Goal: Information Seeking & Learning: Find specific fact

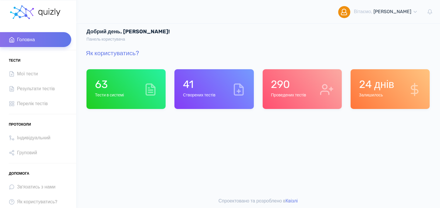
scroll to position [4, 0]
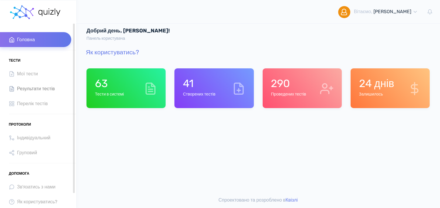
click at [39, 83] on link "Результати тестів" at bounding box center [35, 88] width 71 height 15
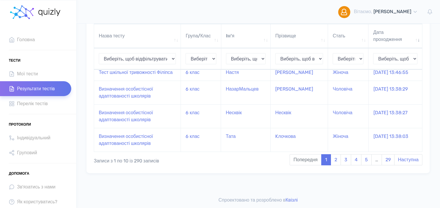
scroll to position [207, 0]
click at [334, 162] on link "2" at bounding box center [335, 160] width 10 height 11
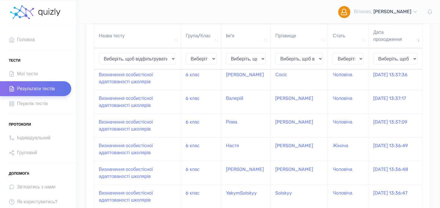
scroll to position [77, 0]
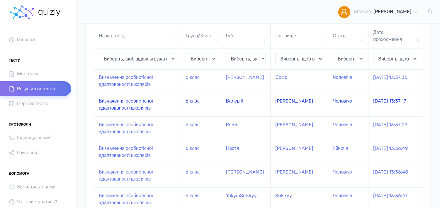
click at [133, 101] on td "Визначення особистісної адаптованості школярів" at bounding box center [137, 105] width 87 height 24
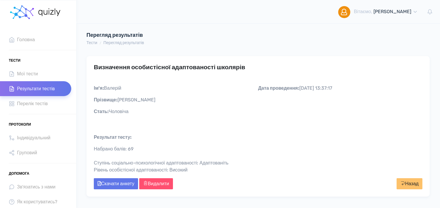
scroll to position [23, 0]
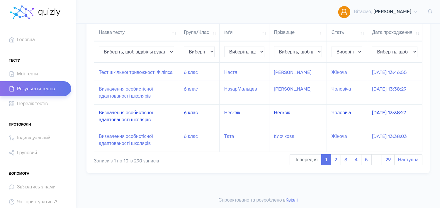
scroll to position [195, 0]
click at [151, 105] on td "Визначення особистісної адаптованості школярів" at bounding box center [136, 93] width 85 height 24
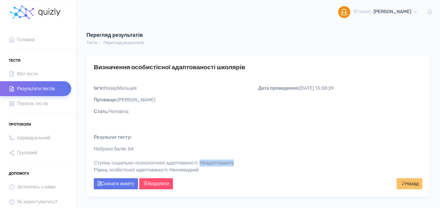
drag, startPoint x: 205, startPoint y: 163, endPoint x: 242, endPoint y: 163, distance: 36.6
click at [242, 163] on div "Набрано балів: 54 Ступінь соціально-психологічної адаптованості: Неадаптованіть…" at bounding box center [258, 160] width 328 height 28
copy div "Неадаптованіть"
drag, startPoint x: 173, startPoint y: 168, endPoint x: 213, endPoint y: 169, distance: 40.4
click at [213, 169] on div "Набрано балів: 54 Ступінь соціально-психологічної адаптованості: Неадаптованіть…" at bounding box center [258, 160] width 328 height 28
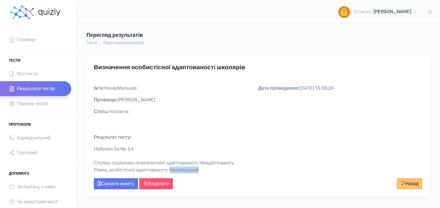
copy div "Неочевидний"
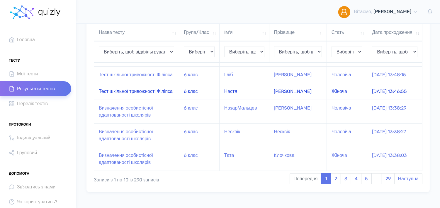
scroll to position [130, 0]
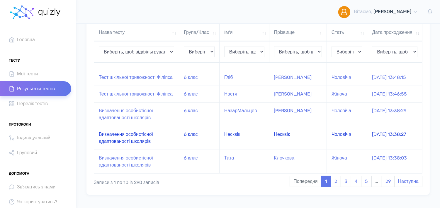
click at [157, 150] on td "Визначення особистісної адаптованості школярів" at bounding box center [136, 138] width 85 height 24
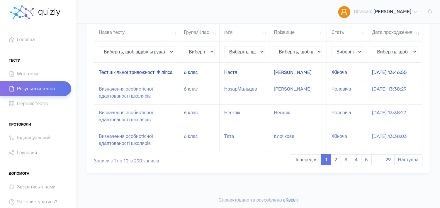
scroll to position [195, 0]
click at [163, 152] on td "Визначення особистісної адаптованості школярів" at bounding box center [136, 140] width 85 height 24
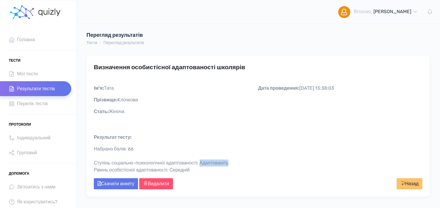
drag, startPoint x: 204, startPoint y: 161, endPoint x: 247, endPoint y: 162, distance: 42.5
click at [247, 162] on div "Набрано балів: 66 Ступінь соціально-психологічної адаптованості: Адаптованіть Р…" at bounding box center [258, 160] width 328 height 28
copy div "Адаптованіть"
drag, startPoint x: 172, startPoint y: 171, endPoint x: 196, endPoint y: 171, distance: 23.7
click at [196, 171] on div "Набрано балів: 66 Ступінь соціально-психологічної адаптованості: Адаптованіть Р…" at bounding box center [258, 160] width 328 height 28
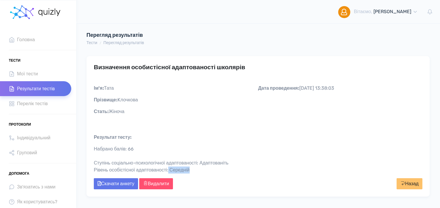
copy div "Середній"
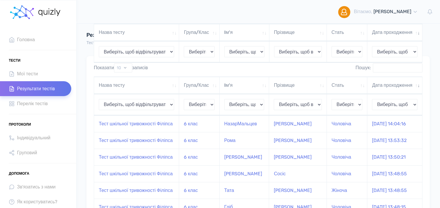
scroll to position [195, 0]
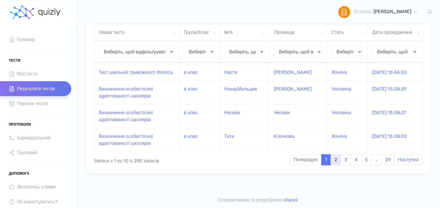
click at [335, 166] on link "2" at bounding box center [335, 160] width 10 height 11
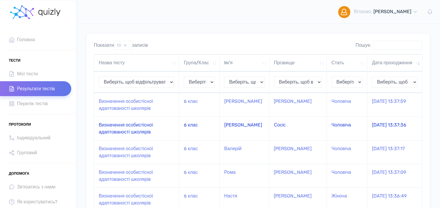
scroll to position [0, 0]
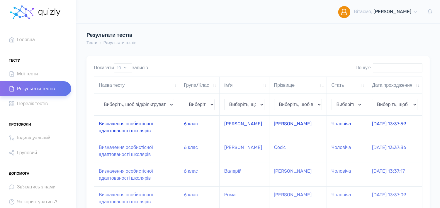
click at [137, 134] on td "Визначення особистісної адаптованості школярів" at bounding box center [136, 128] width 85 height 24
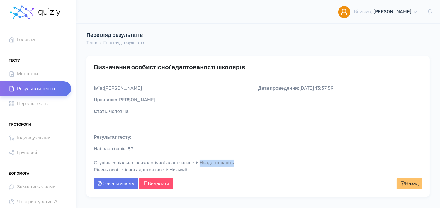
drag, startPoint x: 204, startPoint y: 162, endPoint x: 249, endPoint y: 162, distance: 44.8
click at [249, 162] on div "Набрано балів: 57 Ступінь соціально-психологічної адаптованості: Неадаптованіть…" at bounding box center [258, 160] width 328 height 28
copy div "Неадаптованіть"
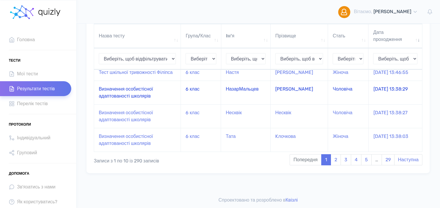
scroll to position [207, 0]
click at [334, 160] on link "2" at bounding box center [335, 160] width 10 height 11
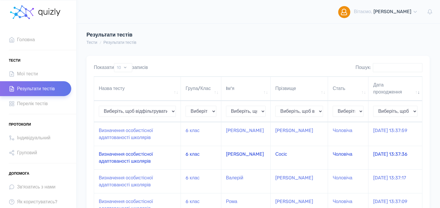
scroll to position [0, 0]
click at [156, 156] on td "Визначення особистісної адаптованості школярів" at bounding box center [137, 158] width 87 height 24
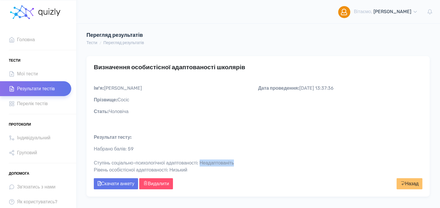
drag, startPoint x: 204, startPoint y: 163, endPoint x: 248, endPoint y: 165, distance: 44.2
click at [248, 165] on div "Набрано балів: 59 Ступінь соціально-психологічної адаптованості: Неадаптованіть…" at bounding box center [258, 160] width 328 height 28
copy div "Неадаптованіть"
drag, startPoint x: 173, startPoint y: 168, endPoint x: 196, endPoint y: 170, distance: 22.9
click at [196, 170] on div "Набрано балів: 59 Ступінь соціально-психологічної адаптованості: Неадаптованіть…" at bounding box center [258, 160] width 328 height 28
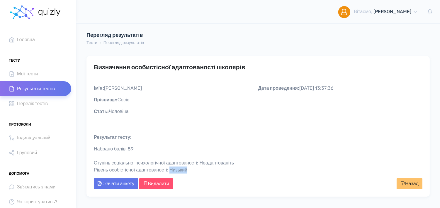
copy div "Низький"
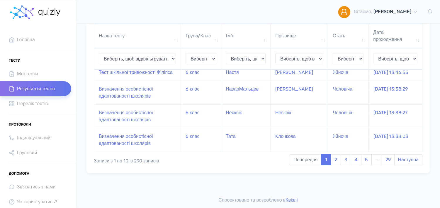
scroll to position [207, 0]
click at [335, 158] on link "2" at bounding box center [335, 160] width 10 height 11
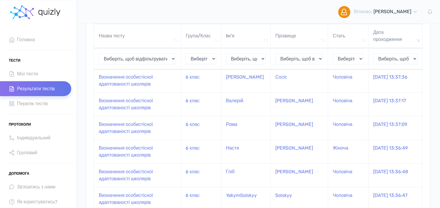
scroll to position [77, 0]
click at [132, 104] on td "Визначення особистісної адаптованості школярів" at bounding box center [137, 105] width 87 height 24
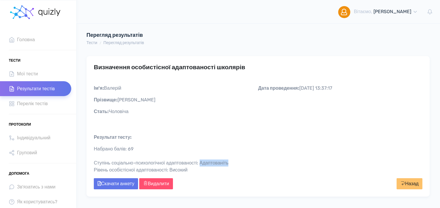
drag, startPoint x: 204, startPoint y: 162, endPoint x: 247, endPoint y: 164, distance: 42.8
click at [247, 164] on div "Набрано балів: 69 Ступінь соціально-психологічної адаптованості: Адаптованіть Р…" at bounding box center [258, 160] width 328 height 28
copy div "Адаптованіть"
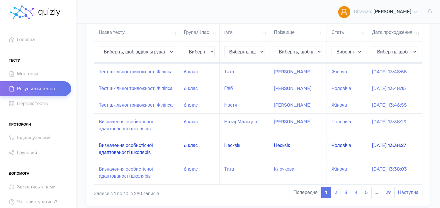
scroll to position [207, 0]
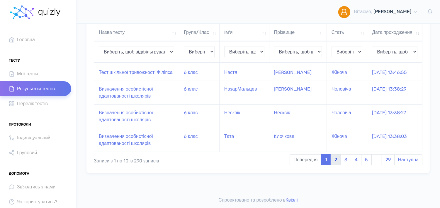
click at [330, 159] on link "2" at bounding box center [335, 160] width 10 height 11
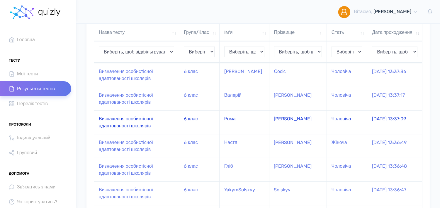
scroll to position [77, 0]
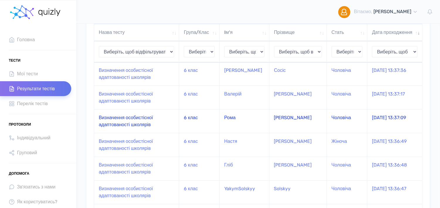
click at [153, 127] on td "Визначення особистісної адаптованості школярів" at bounding box center [136, 122] width 85 height 24
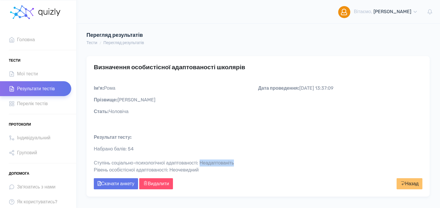
drag, startPoint x: 204, startPoint y: 163, endPoint x: 258, endPoint y: 165, distance: 53.9
click at [258, 165] on div "Набрано балів: 54 Ступінь соціально-психологічної адаптованості: Неадаптованіть…" at bounding box center [258, 160] width 328 height 28
copy div "Неадаптованіть"
drag, startPoint x: 173, startPoint y: 170, endPoint x: 226, endPoint y: 171, distance: 52.7
click at [226, 171] on div "Набрано балів: 54 Ступінь соціально-психологічної адаптованості: Неадаптованіть…" at bounding box center [258, 160] width 328 height 28
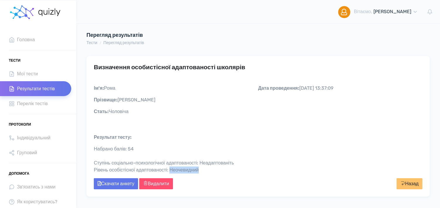
copy div "Неочевидний"
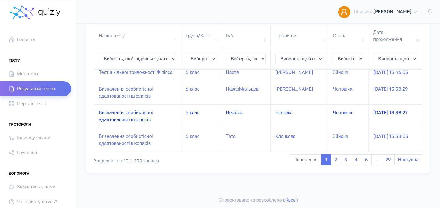
scroll to position [207, 0]
click at [334, 159] on link "2" at bounding box center [335, 160] width 10 height 11
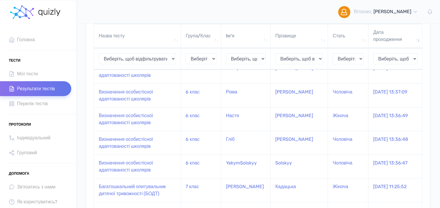
scroll to position [110, 0]
click at [139, 116] on td "Визначення особистісної адаптованості школярів" at bounding box center [137, 120] width 87 height 24
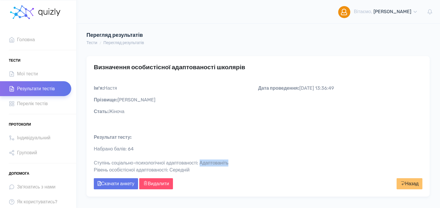
drag, startPoint x: 204, startPoint y: 163, endPoint x: 263, endPoint y: 161, distance: 58.9
click at [263, 161] on div "Набрано балів: 64 Ступінь соціально-психологічної адаптованості: Адаптованіть Р…" at bounding box center [258, 160] width 328 height 28
copy div "Адаптованіть"
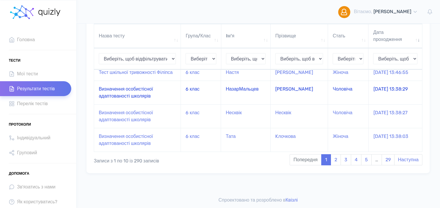
scroll to position [207, 0]
click at [335, 161] on link "2" at bounding box center [335, 160] width 10 height 11
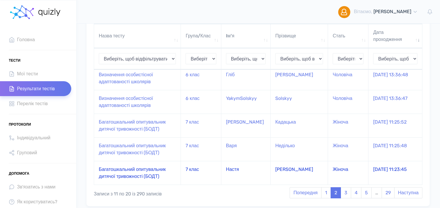
scroll to position [142, 0]
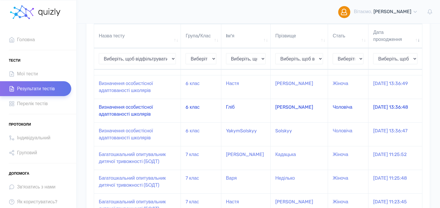
click at [167, 112] on td "Визначення особистісної адаптованості школярів" at bounding box center [137, 111] width 87 height 24
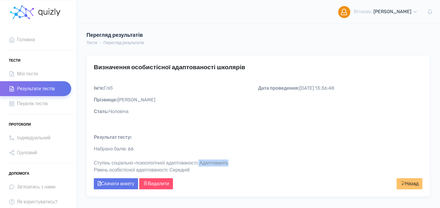
drag, startPoint x: 203, startPoint y: 162, endPoint x: 247, endPoint y: 161, distance: 43.9
click at [247, 161] on div "Набрано балів: 66 Ступінь соціально-психологічної адаптованості: Адаптованіть Р…" at bounding box center [258, 160] width 328 height 28
copy div "Адаптованіть"
drag, startPoint x: 174, startPoint y: 168, endPoint x: 203, endPoint y: 169, distance: 29.3
click at [203, 169] on div "Набрано балів: 66 Ступінь соціально-психологічної адаптованості: Адаптованіть Р…" at bounding box center [258, 160] width 328 height 28
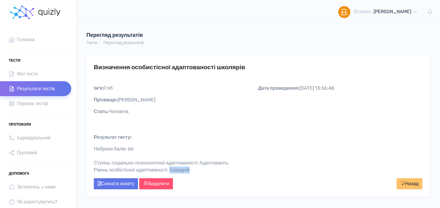
copy div "Середній"
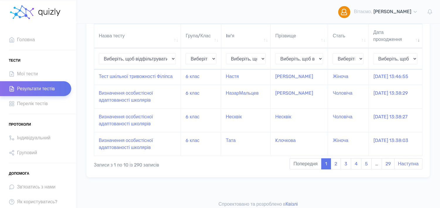
scroll to position [163, 0]
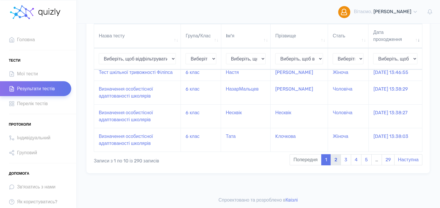
click at [336, 166] on link "2" at bounding box center [335, 160] width 10 height 11
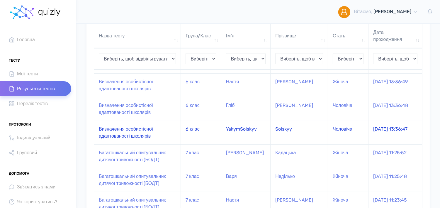
scroll to position [132, 0]
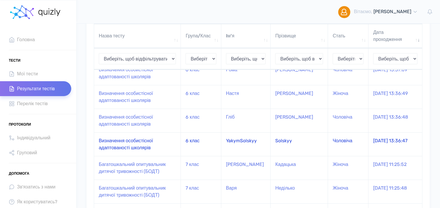
click at [151, 142] on td "Визначення особистісної адаптованості школярів" at bounding box center [137, 145] width 87 height 24
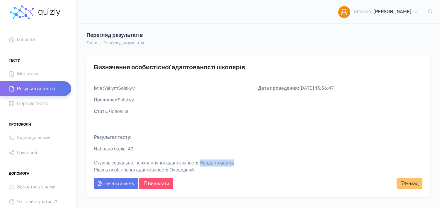
drag, startPoint x: 204, startPoint y: 162, endPoint x: 259, endPoint y: 162, distance: 54.5
click at [259, 162] on div "Набрано балів: 43 Ступінь соціально-психологічної адаптованості: Неадаптованіть…" at bounding box center [258, 160] width 328 height 28
copy div "Неадаптованіть"
drag, startPoint x: 173, startPoint y: 168, endPoint x: 208, endPoint y: 168, distance: 34.8
click at [208, 168] on div "Набрано балів: 43 Ступінь соціально-психологічної адаптованості: Неадаптованіть…" at bounding box center [258, 160] width 328 height 28
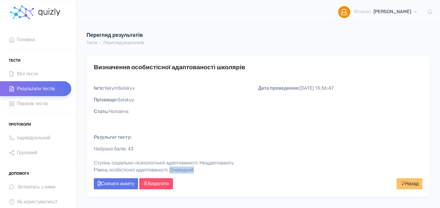
copy div "Очевидний"
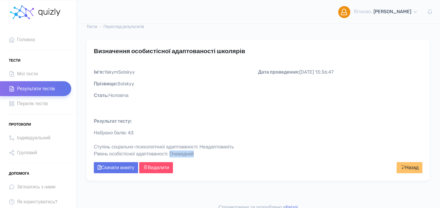
scroll to position [23, 0]
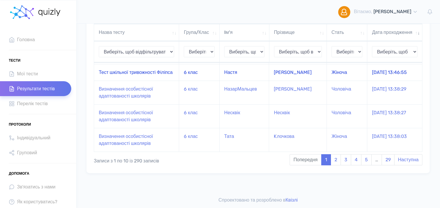
scroll to position [175, 0]
click at [174, 128] on td "Визначення особистісної адаптованості школярів" at bounding box center [136, 117] width 85 height 24
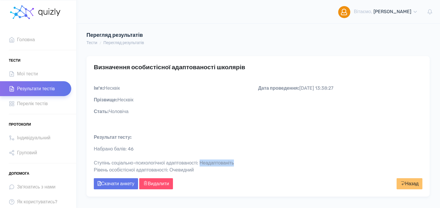
drag, startPoint x: 204, startPoint y: 161, endPoint x: 250, endPoint y: 162, distance: 45.4
click at [250, 162] on div "Набрано балів: 46 Ступінь соціально-психологічної адаптованості: Неадаптованіть…" at bounding box center [258, 160] width 328 height 28
copy div "Неадаптованіть"
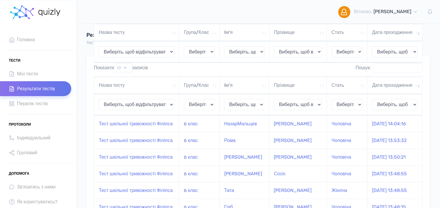
scroll to position [175, 0]
